Goal: Navigation & Orientation: Understand site structure

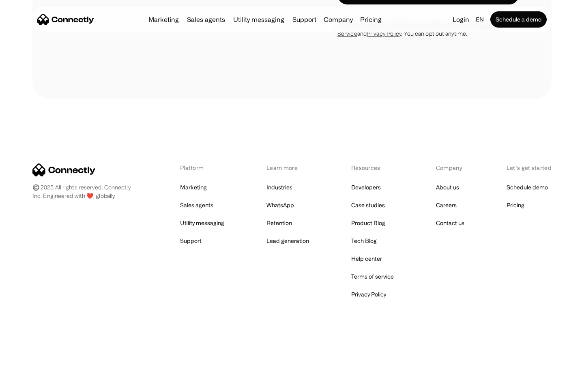
scroll to position [2635, 0]
